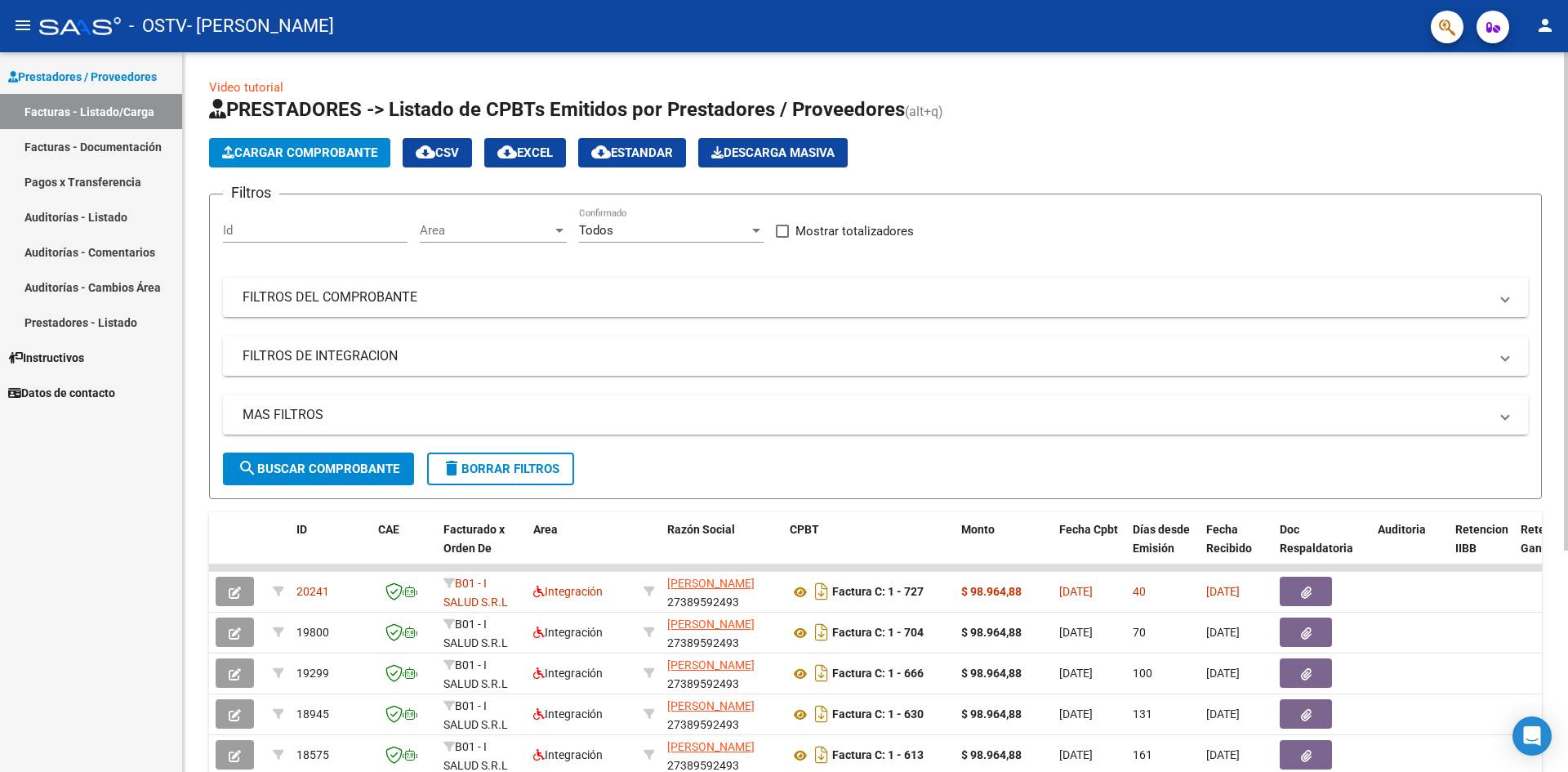
click at [270, 141] on button "Cargar Comprobante" at bounding box center [299, 152] width 181 height 29
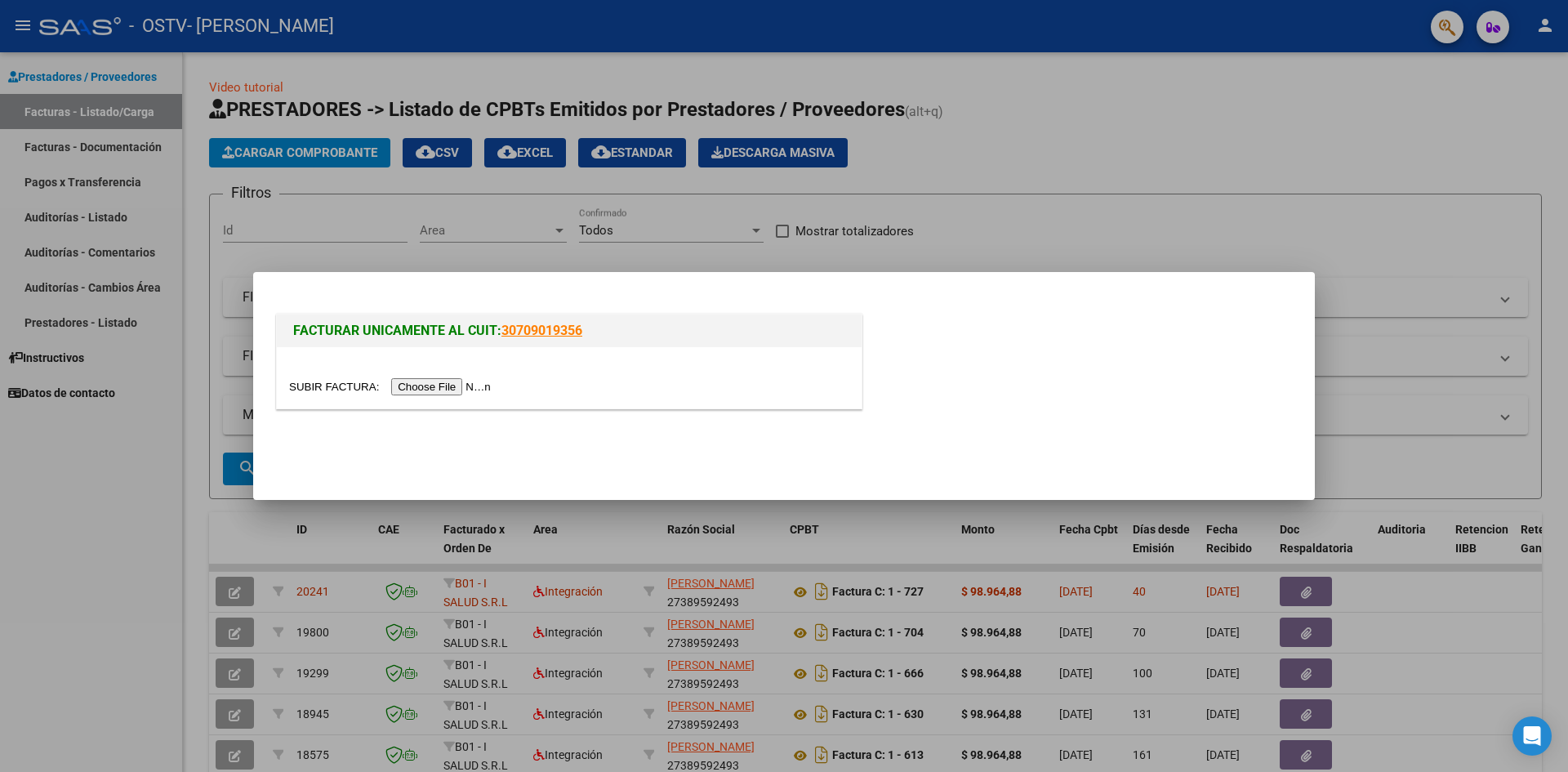
click at [461, 382] on input "file" at bounding box center [392, 387] width 206 height 18
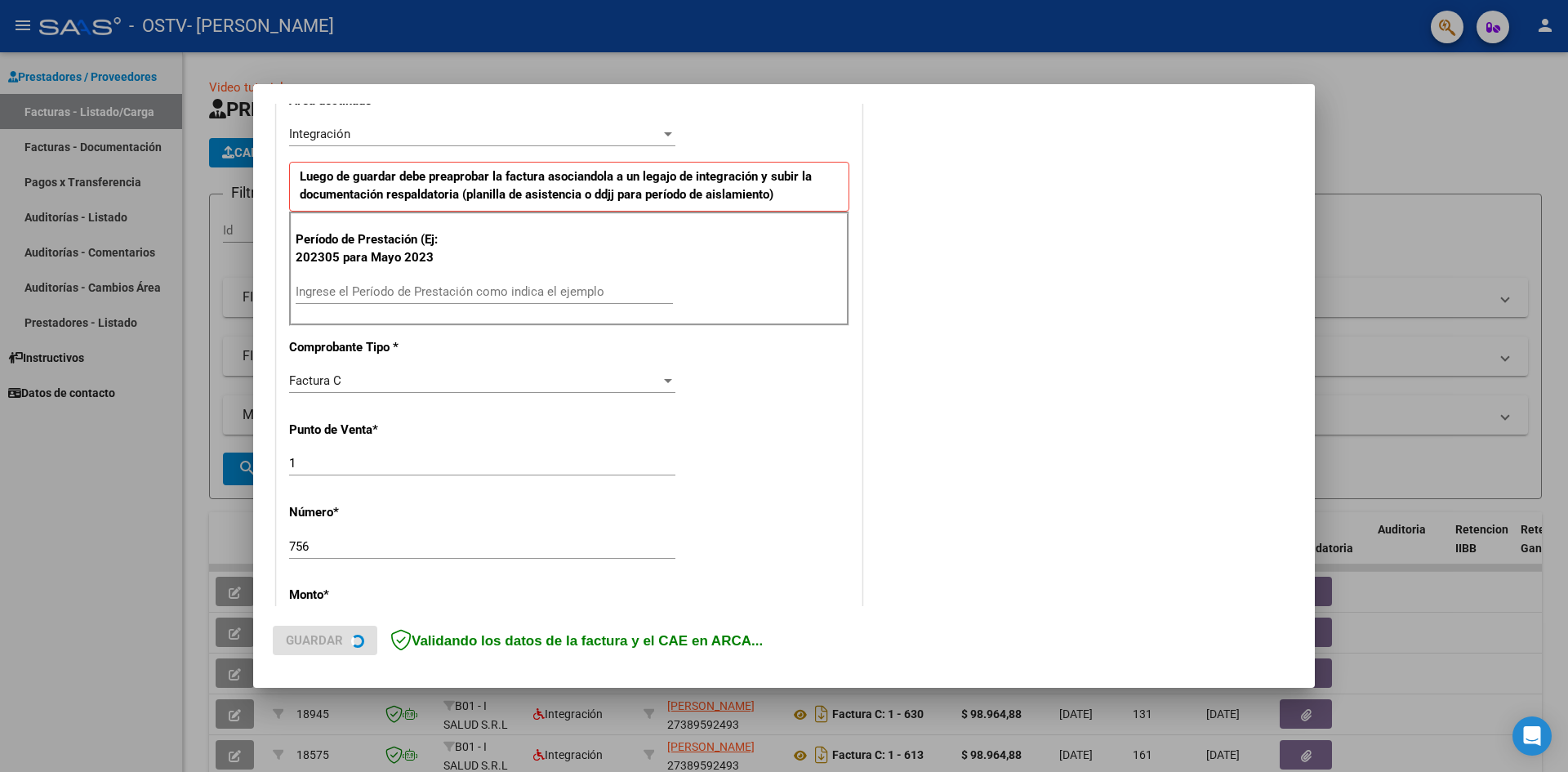
scroll to position [409, 0]
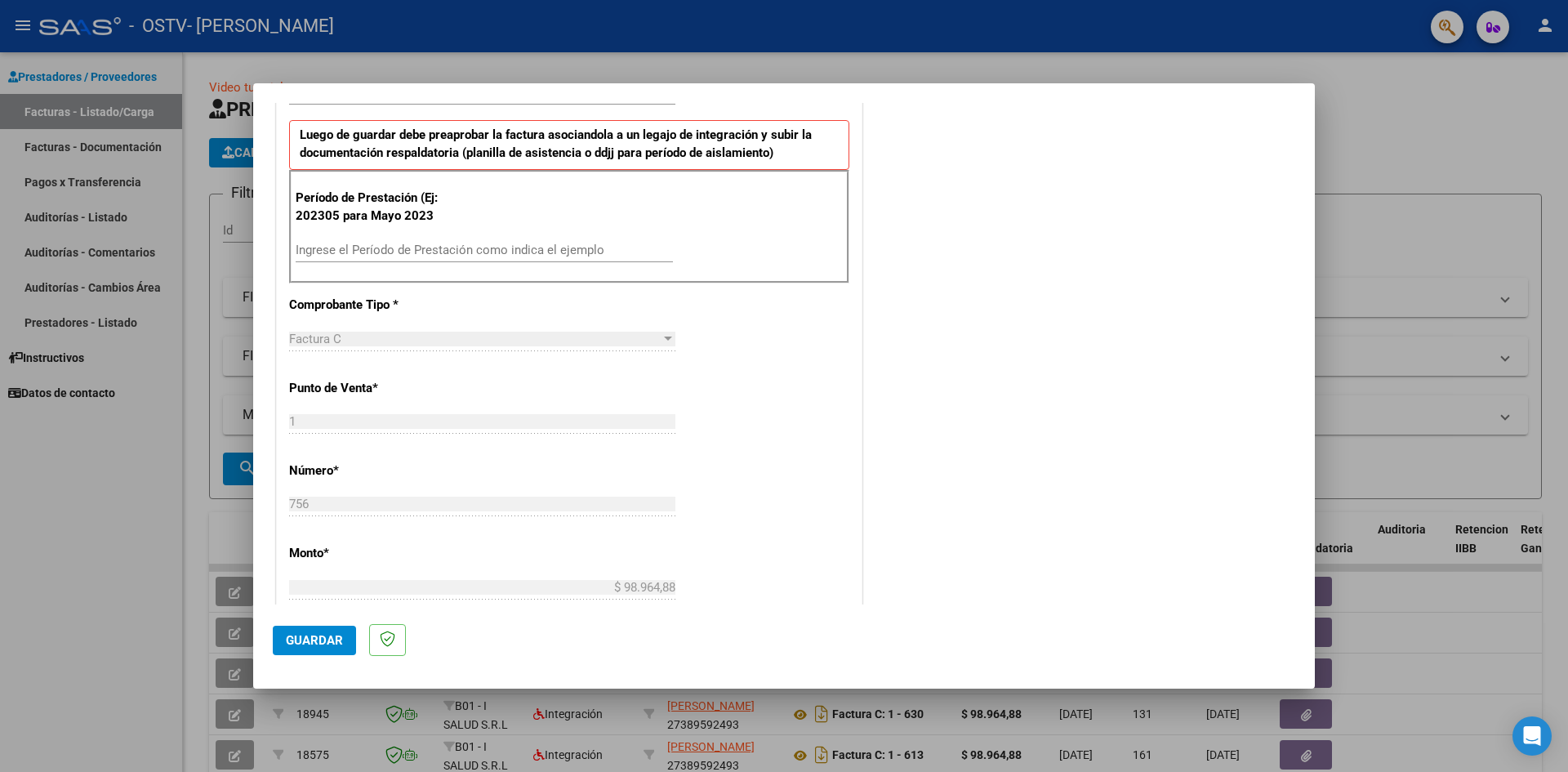
click at [379, 241] on div "Ingrese el Período de Prestación como indica el ejemplo" at bounding box center [485, 249] width 378 height 24
click at [372, 256] on input "Ingrese el Período de Prestación como indica el ejemplo" at bounding box center [485, 250] width 378 height 15
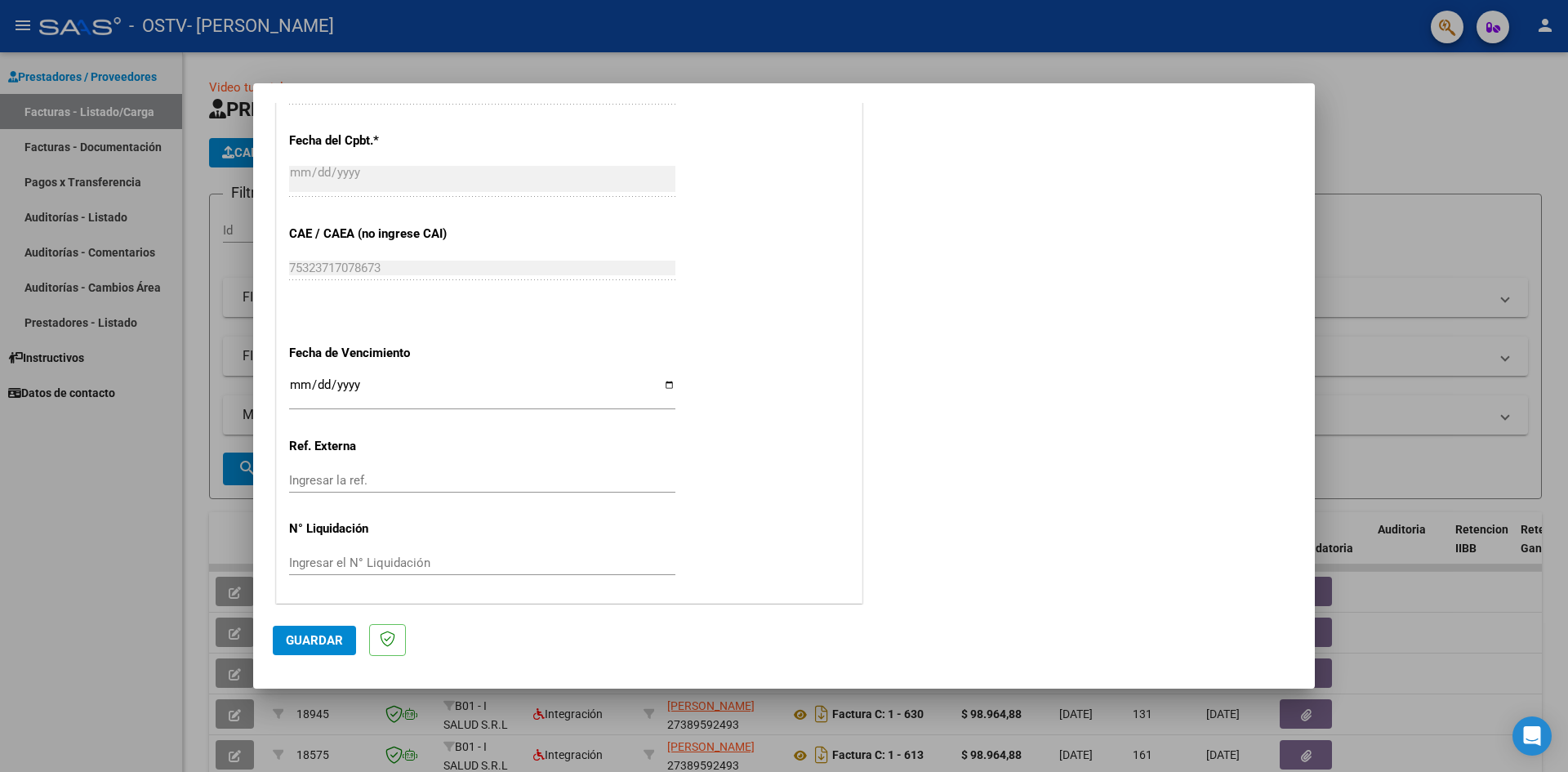
scroll to position [906, 0]
type input "202507"
click at [657, 383] on input "Ingresar la fecha" at bounding box center [482, 389] width 386 height 26
click at [667, 382] on input "Ingresar la fecha" at bounding box center [482, 389] width 386 height 26
type input "[DATE]"
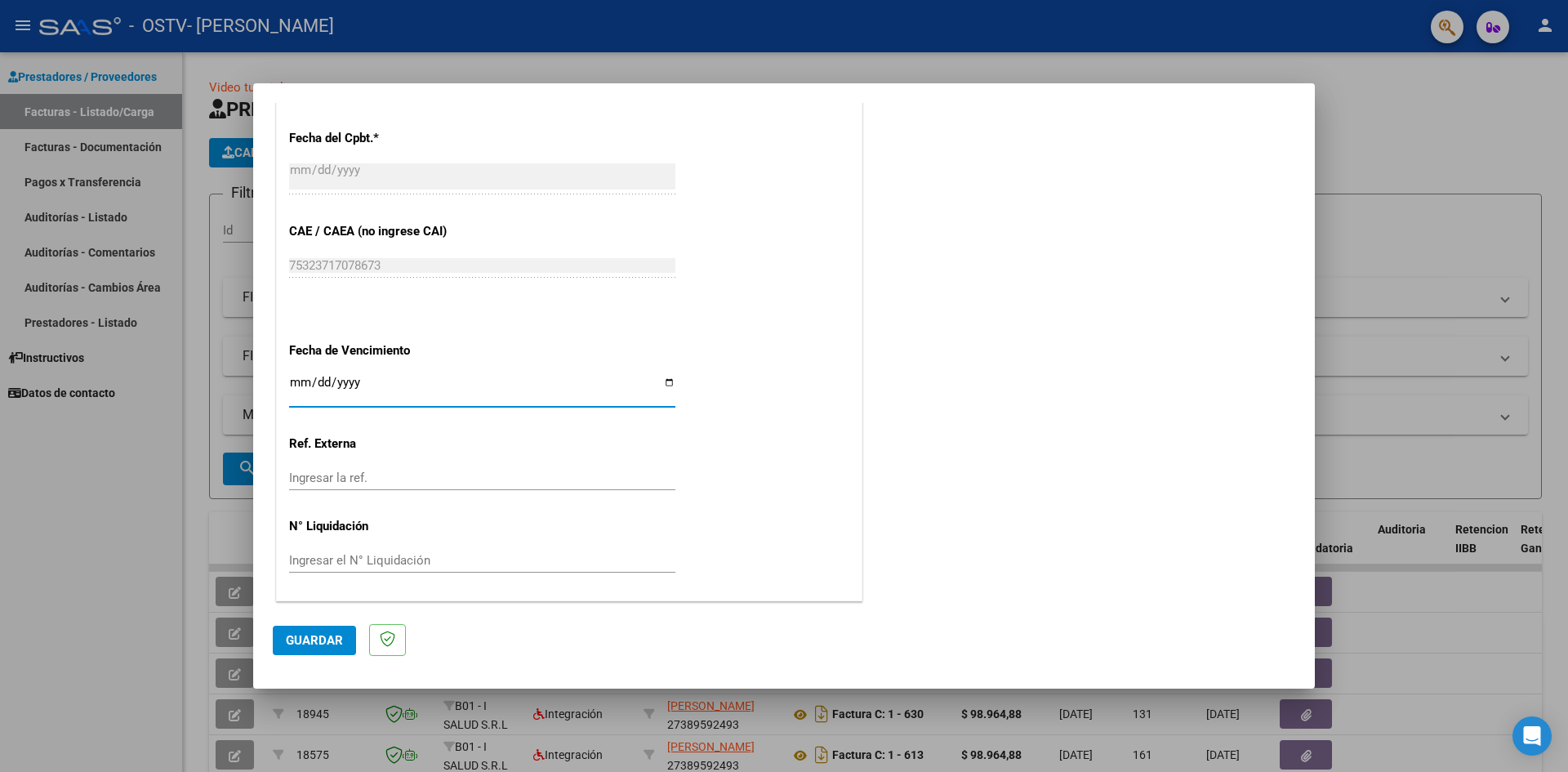
click at [327, 643] on span "Guardar" at bounding box center [314, 641] width 57 height 15
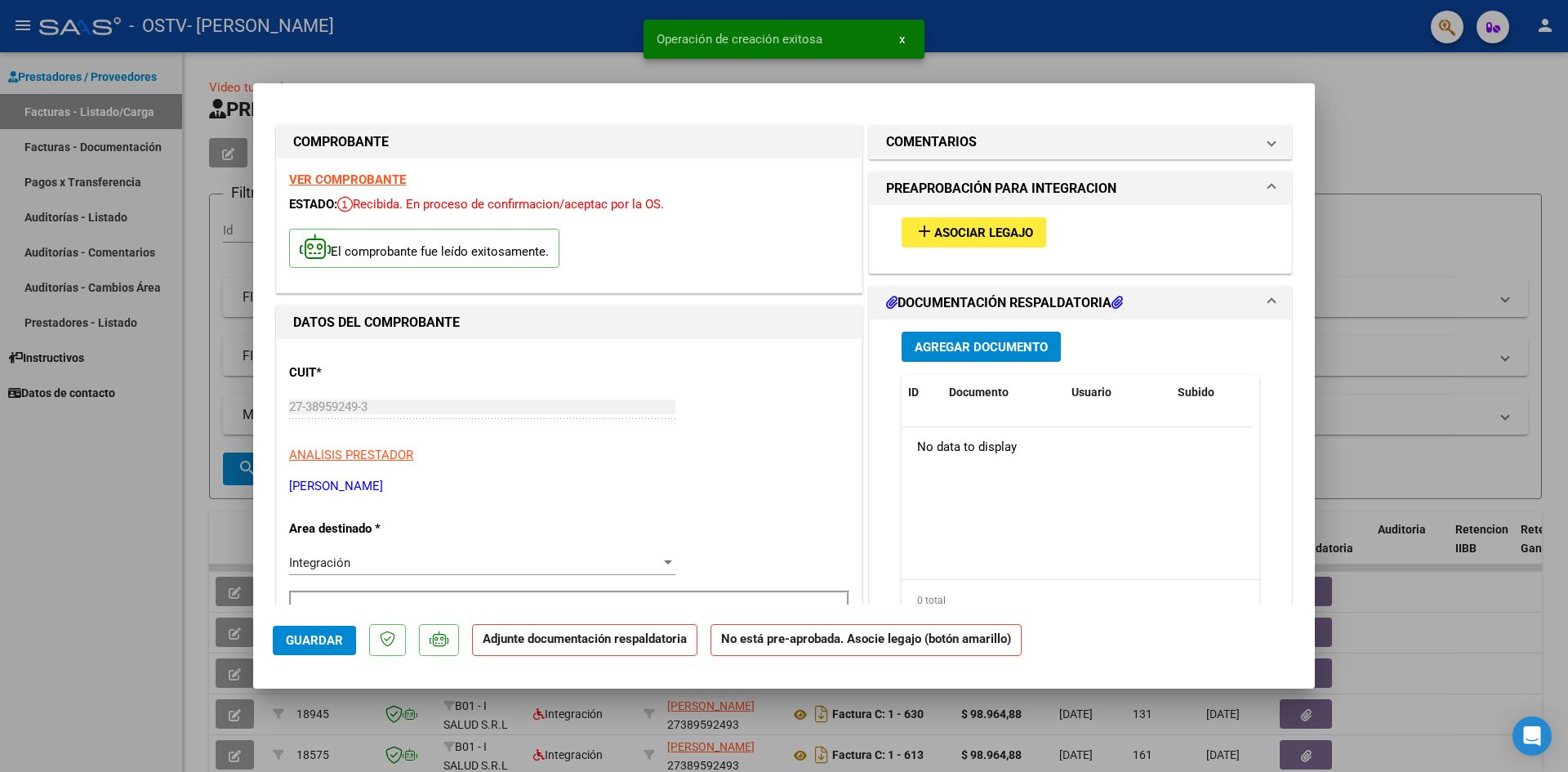
click at [985, 229] on span "Asociar Legajo" at bounding box center [983, 233] width 99 height 15
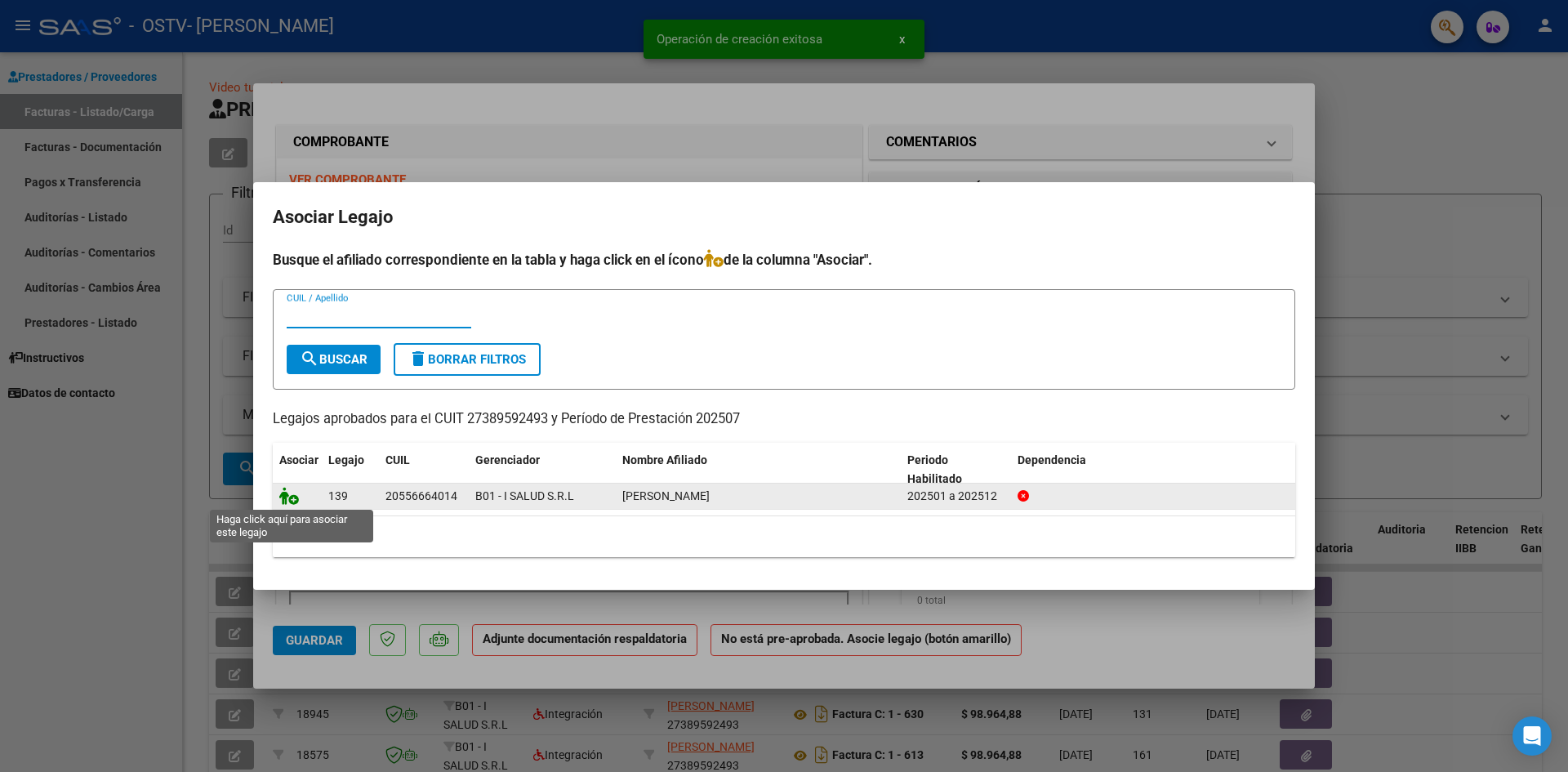
click at [287, 487] on icon at bounding box center [288, 496] width 19 height 18
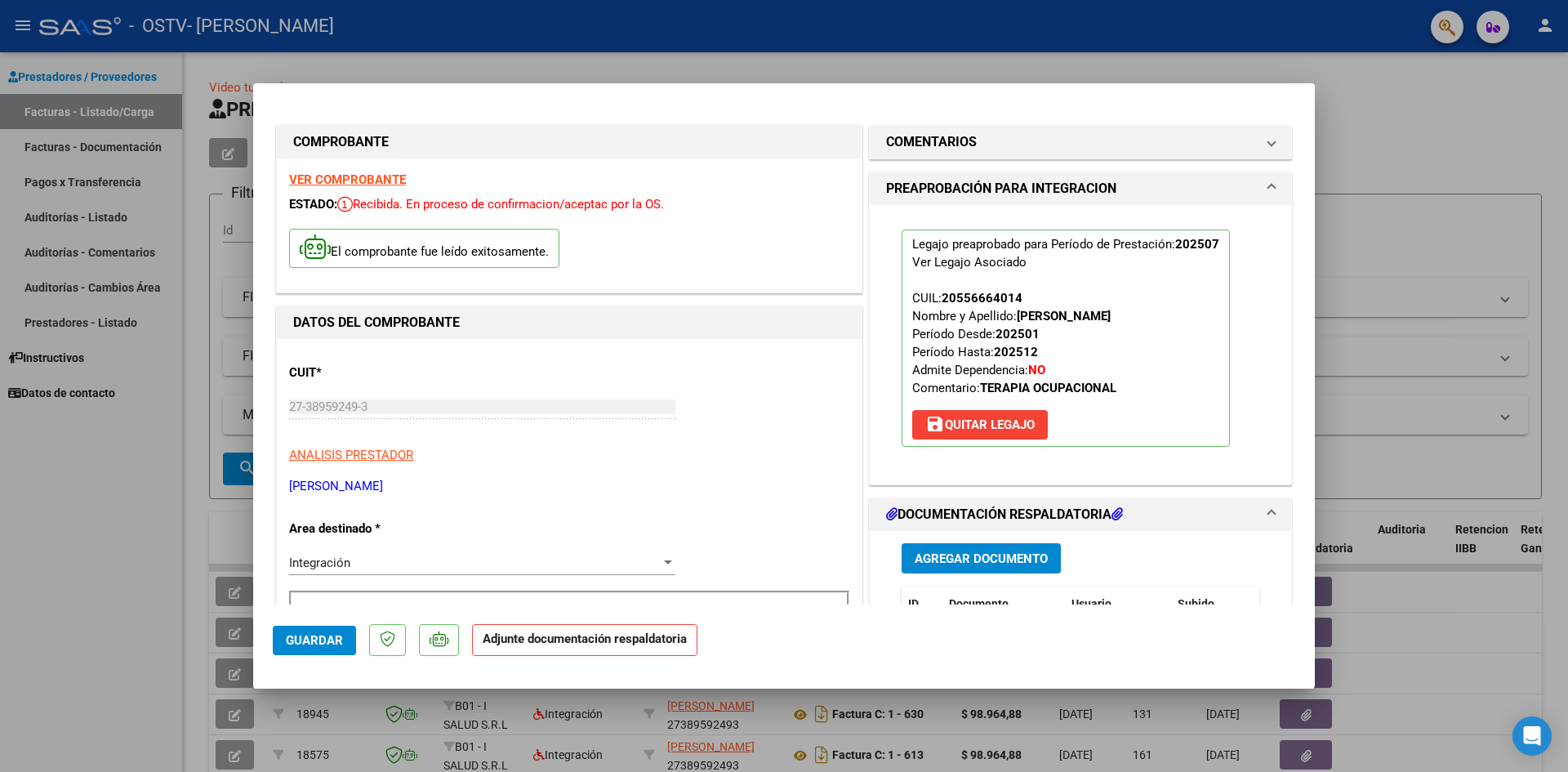
click at [969, 549] on button "Agregar Documento" at bounding box center [981, 558] width 160 height 30
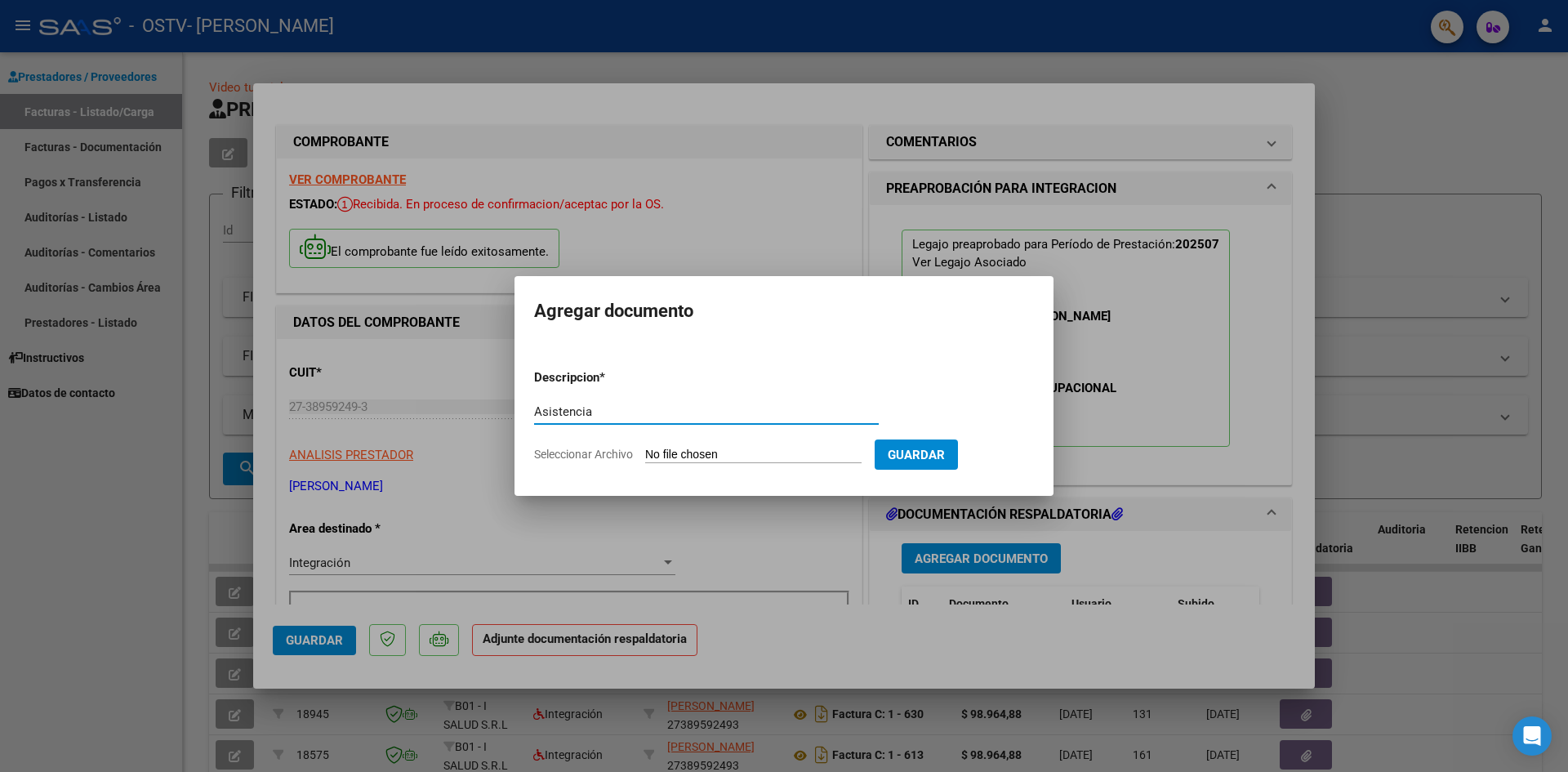
type input "Asistencia"
click at [672, 460] on input "Seleccionar Archivo" at bounding box center [753, 455] width 216 height 16
type input "C:\fakepath\Asistencia [PERSON_NAME].pdf"
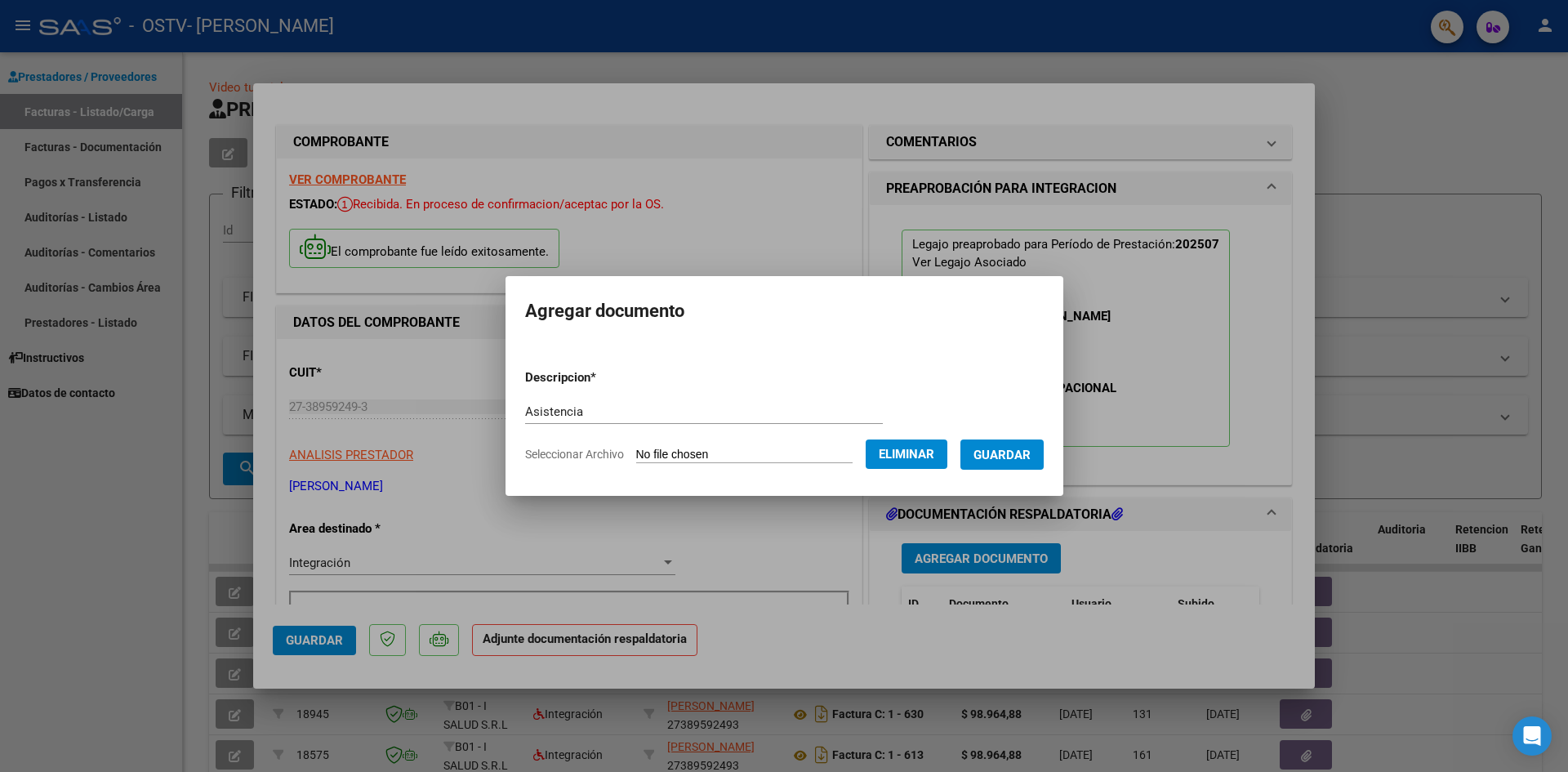
click at [1031, 449] on span "Guardar" at bounding box center [1002, 455] width 57 height 15
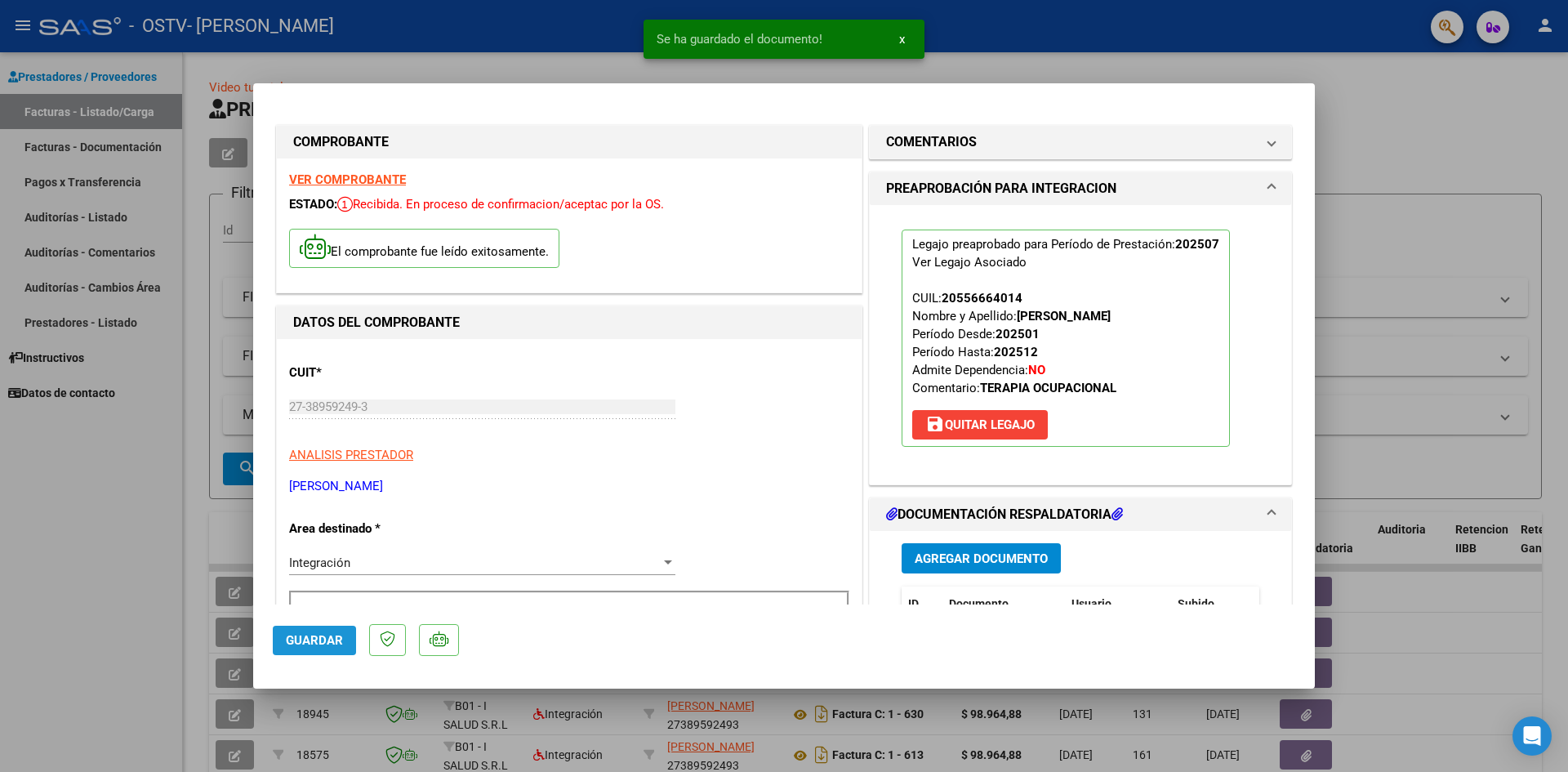
click at [334, 641] on span "Guardar" at bounding box center [314, 641] width 57 height 15
click at [323, 637] on span "Guardar" at bounding box center [314, 641] width 57 height 15
click at [155, 553] on div at bounding box center [784, 386] width 1568 height 772
type input "$ 0,00"
